Goal: Check status: Check status

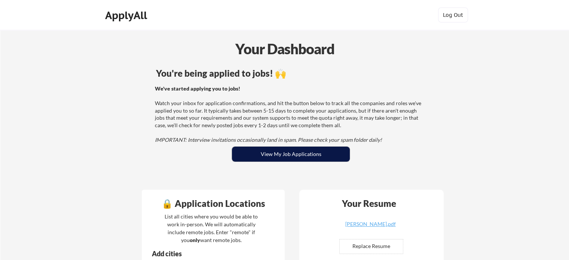
click at [265, 150] on button "View My Job Applications" at bounding box center [291, 154] width 118 height 15
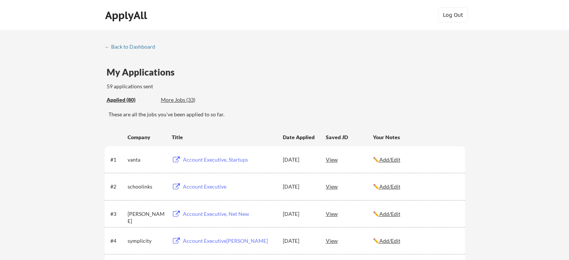
click at [407, 100] on div "Applied (80) More Jobs (33)" at bounding box center [286, 99] width 358 height 15
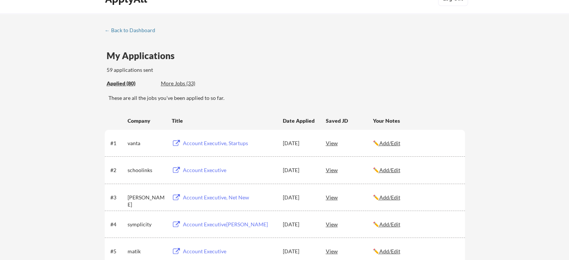
scroll to position [12, 0]
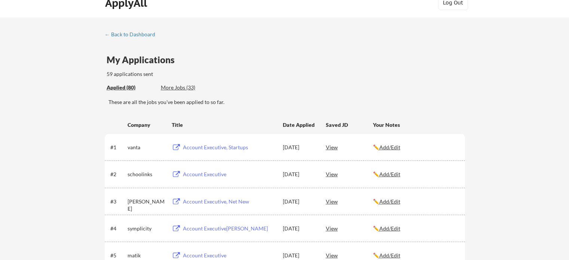
click at [188, 86] on div "More Jobs (33)" at bounding box center [188, 87] width 55 height 7
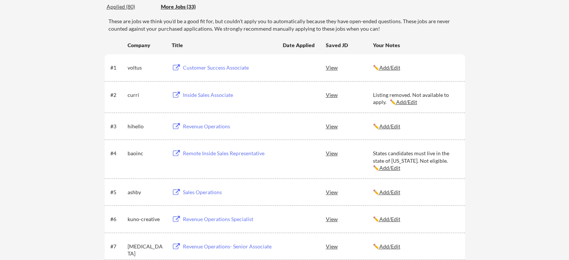
scroll to position [0, 0]
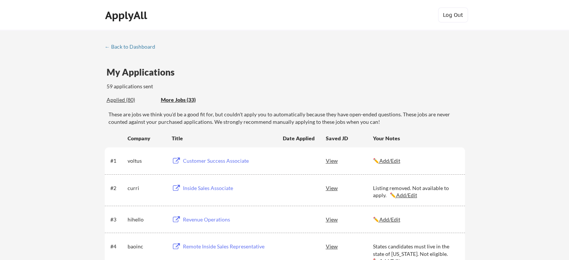
click at [122, 98] on div "Applied (80)" at bounding box center [131, 99] width 49 height 7
